Goal: Information Seeking & Learning: Learn about a topic

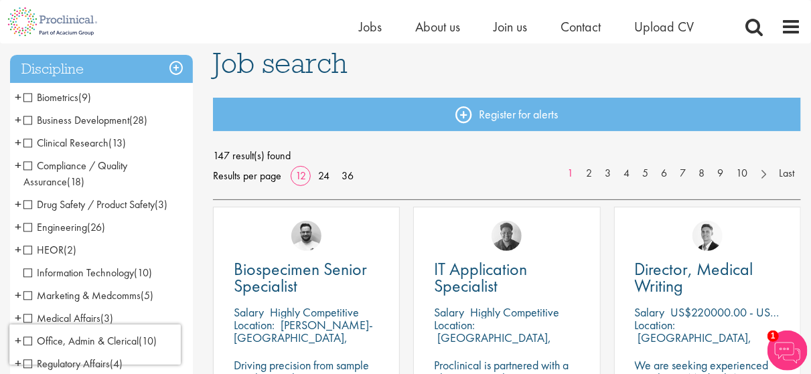
scroll to position [67, 0]
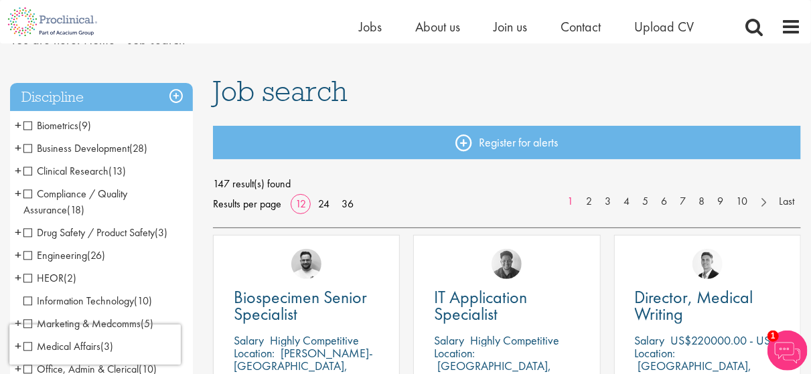
click at [28, 171] on span "Clinical Research" at bounding box center [65, 171] width 85 height 14
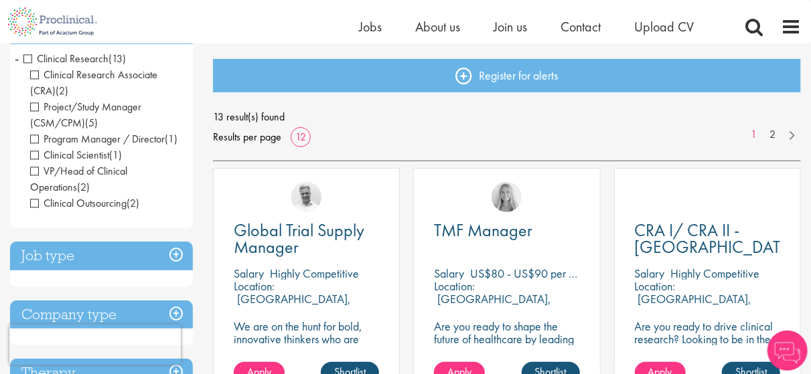
scroll to position [134, 0]
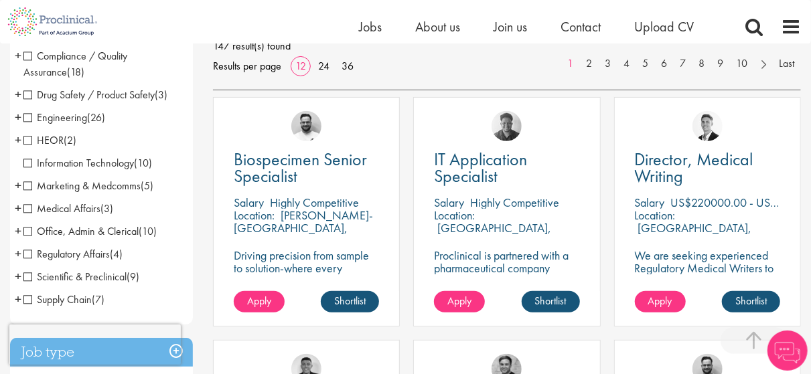
scroll to position [217, 0]
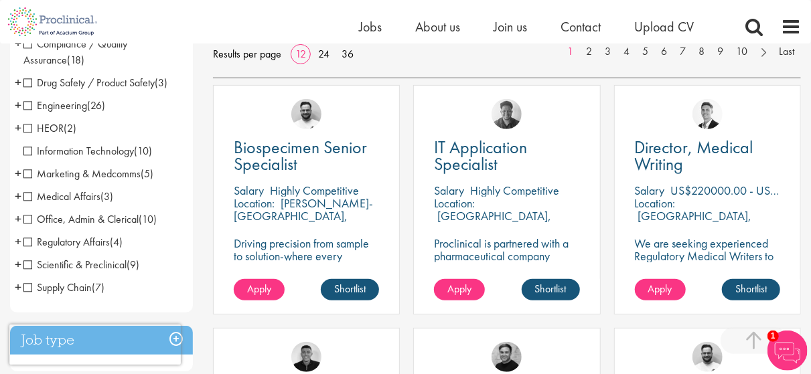
click at [29, 262] on span "Scientific & Preclinical" at bounding box center [74, 265] width 103 height 14
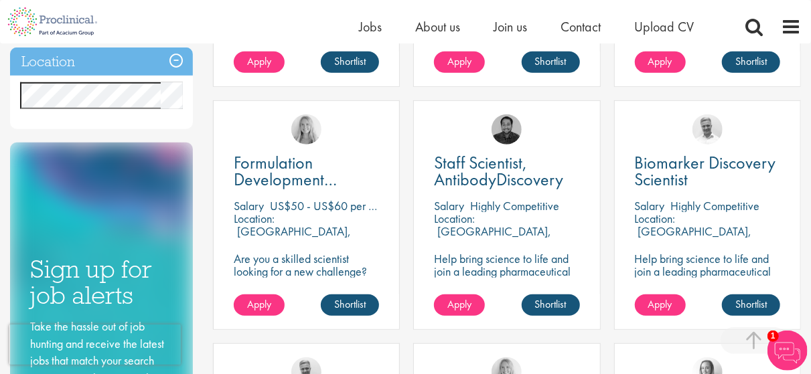
scroll to position [469, 0]
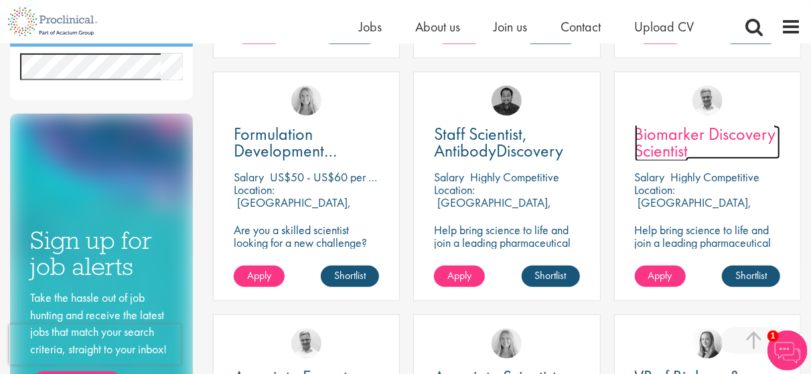
click at [749, 139] on span "Biomarker Discovery Scientist" at bounding box center [705, 141] width 141 height 39
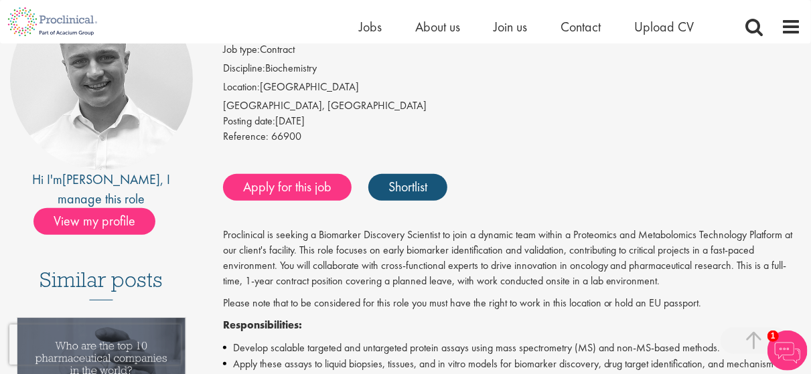
scroll to position [67, 0]
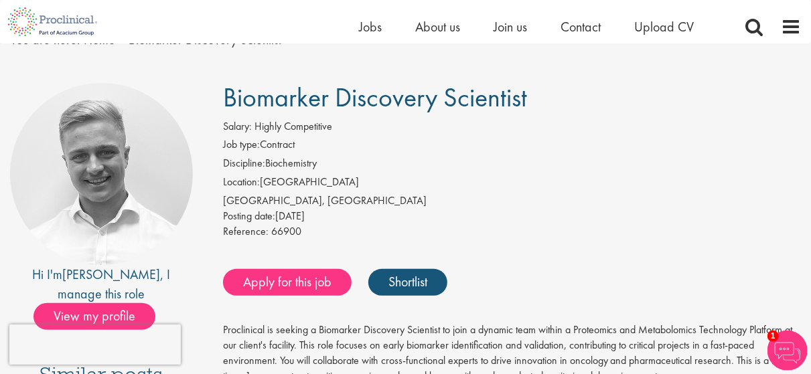
drag, startPoint x: 228, startPoint y: 215, endPoint x: 342, endPoint y: 219, distance: 113.9
click at [342, 219] on div "Posting date: 05 Sep 2025" at bounding box center [512, 216] width 578 height 15
click at [606, 199] on div "[GEOGRAPHIC_DATA], [GEOGRAPHIC_DATA]" at bounding box center [512, 200] width 578 height 15
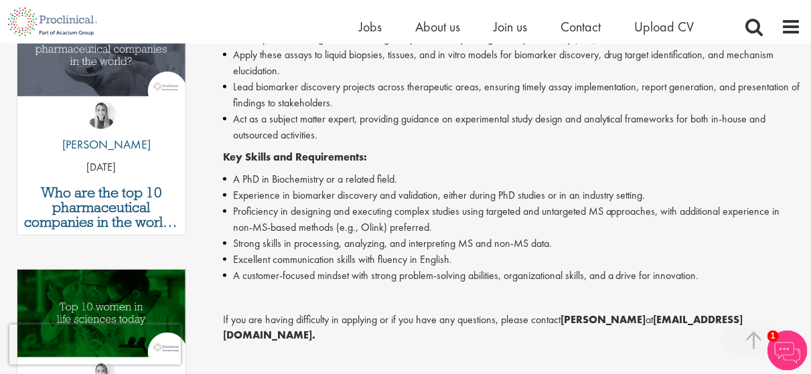
scroll to position [535, 0]
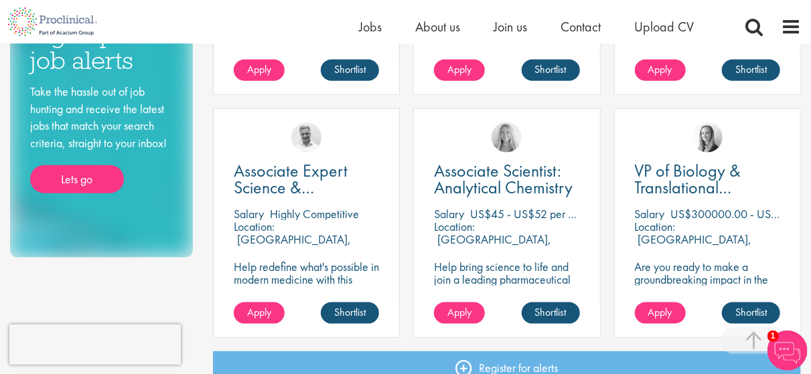
scroll to position [669, 0]
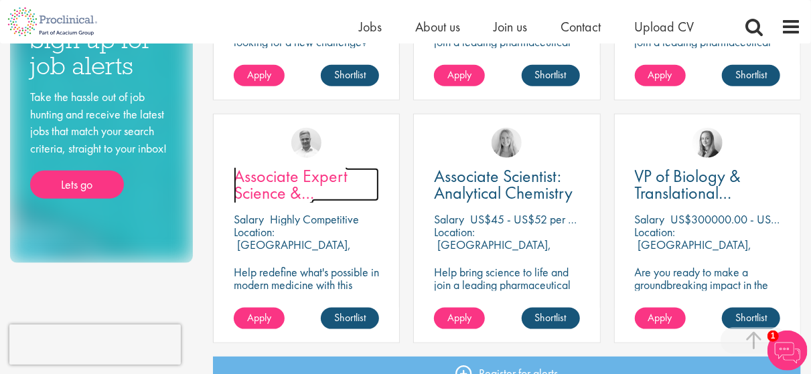
click at [276, 174] on span "Associate Expert Science & Technology ([MEDICAL_DATA])" at bounding box center [301, 201] width 135 height 73
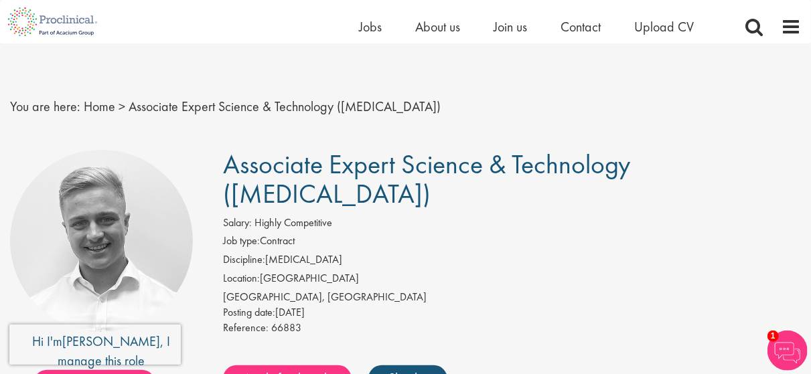
scroll to position [67, 0]
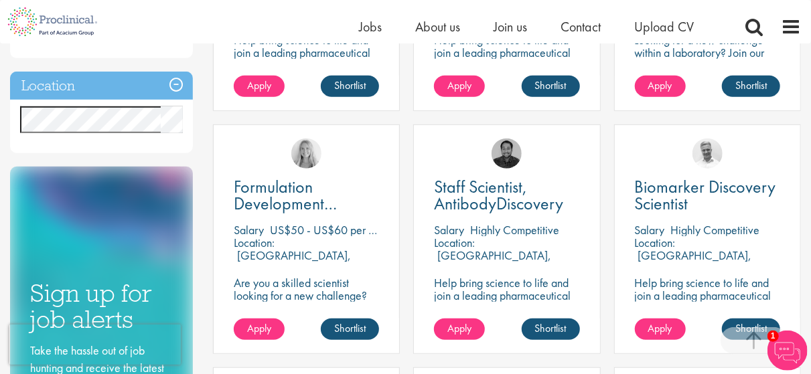
scroll to position [350, 0]
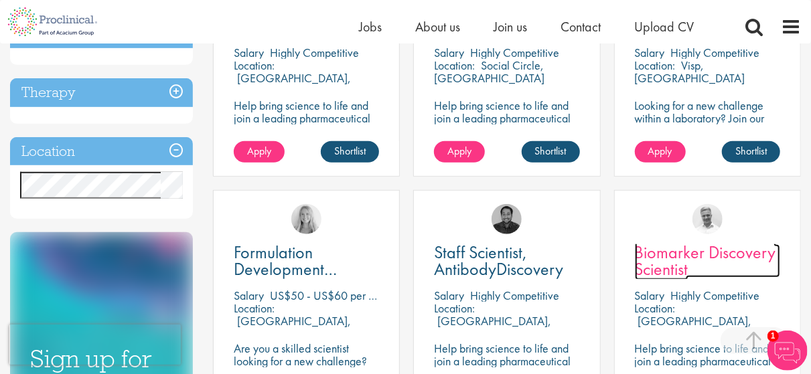
click at [682, 270] on span "Biomarker Discovery Scientist" at bounding box center [705, 260] width 141 height 39
